Goal: Find specific page/section: Find specific page/section

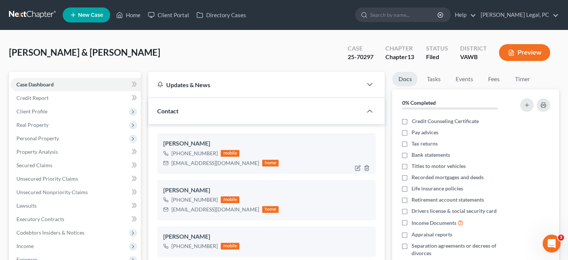
scroll to position [289, 0]
click at [17, 15] on link at bounding box center [33, 14] width 48 height 13
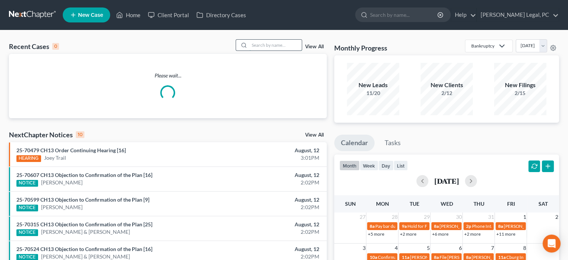
click at [271, 45] on input "search" at bounding box center [276, 45] width 52 height 11
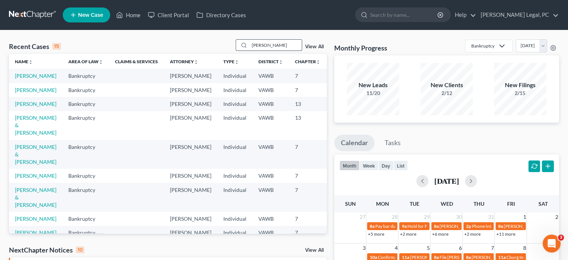
type input "[PERSON_NAME]"
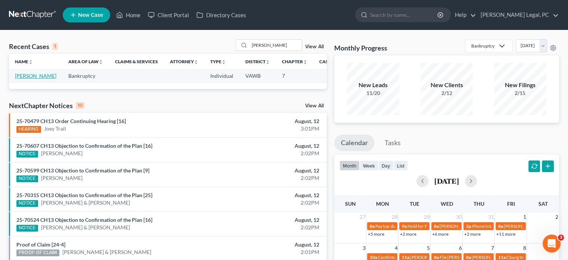
click at [25, 75] on link "[PERSON_NAME]" at bounding box center [35, 75] width 41 height 6
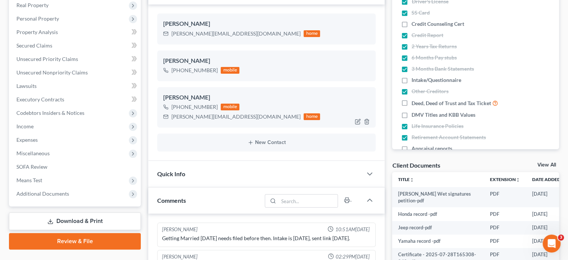
scroll to position [112, 0]
